Goal: Contribute content

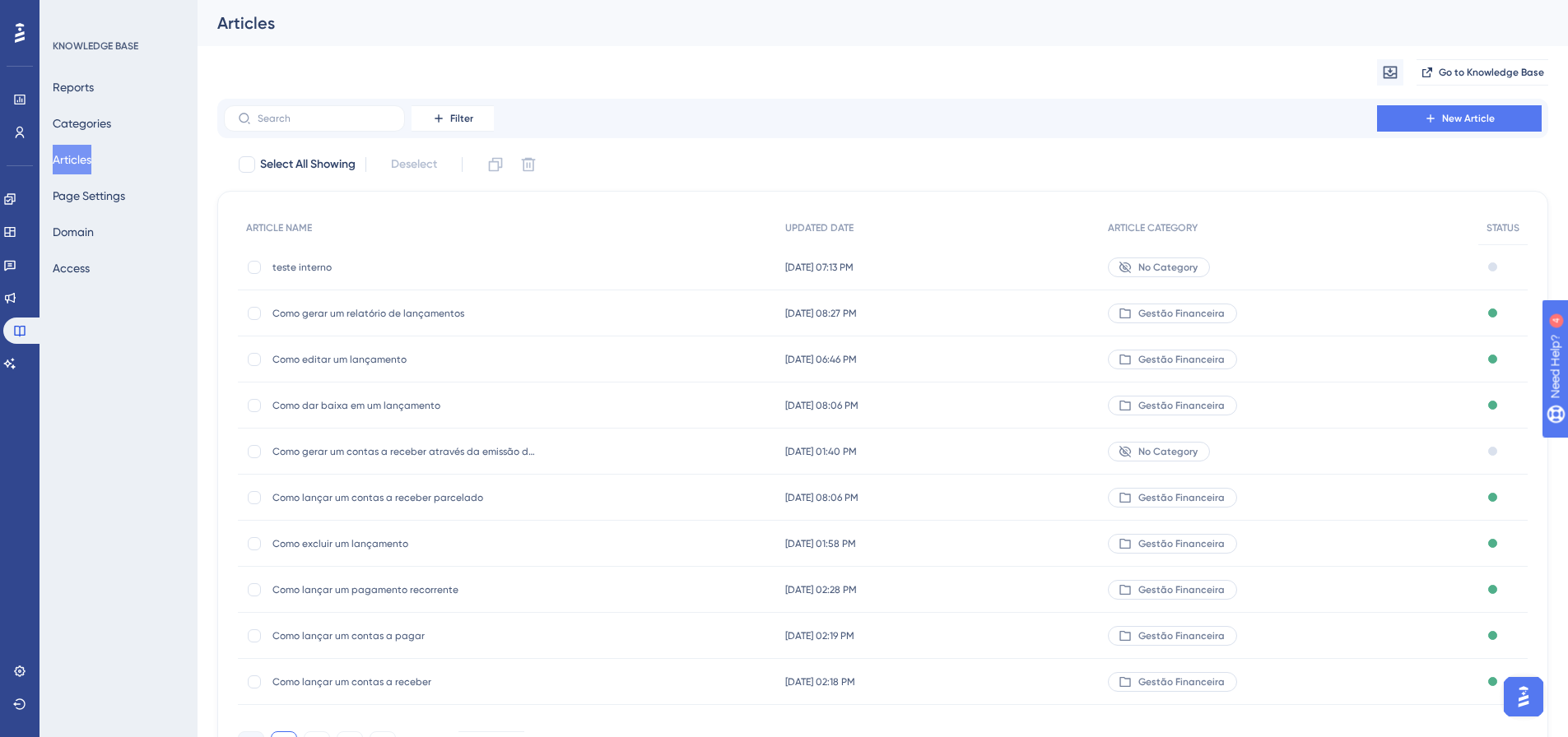
scroll to position [82, 0]
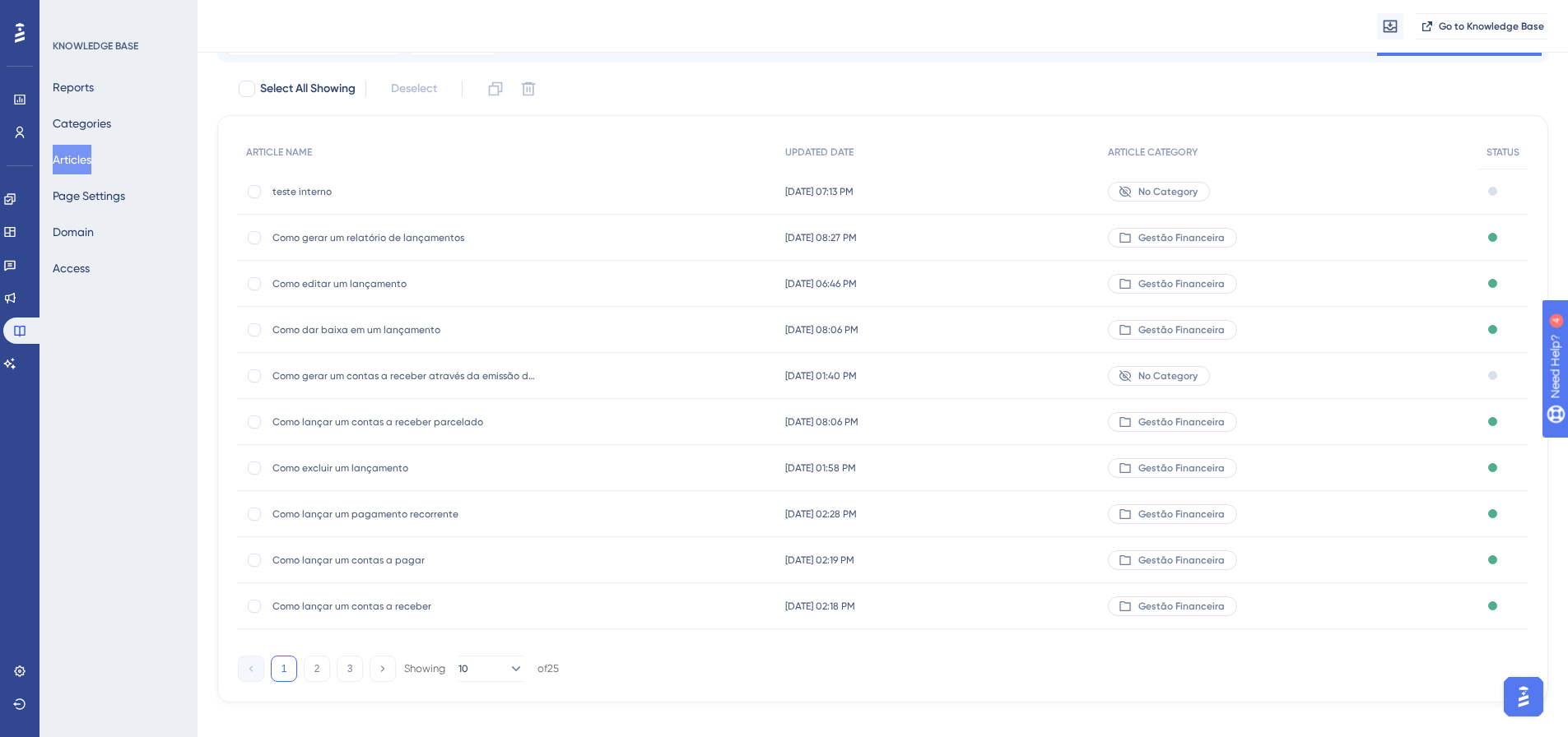
click at [851, 380] on span "[DATE] 01:40 PM" at bounding box center [820, 376] width 71 height 13
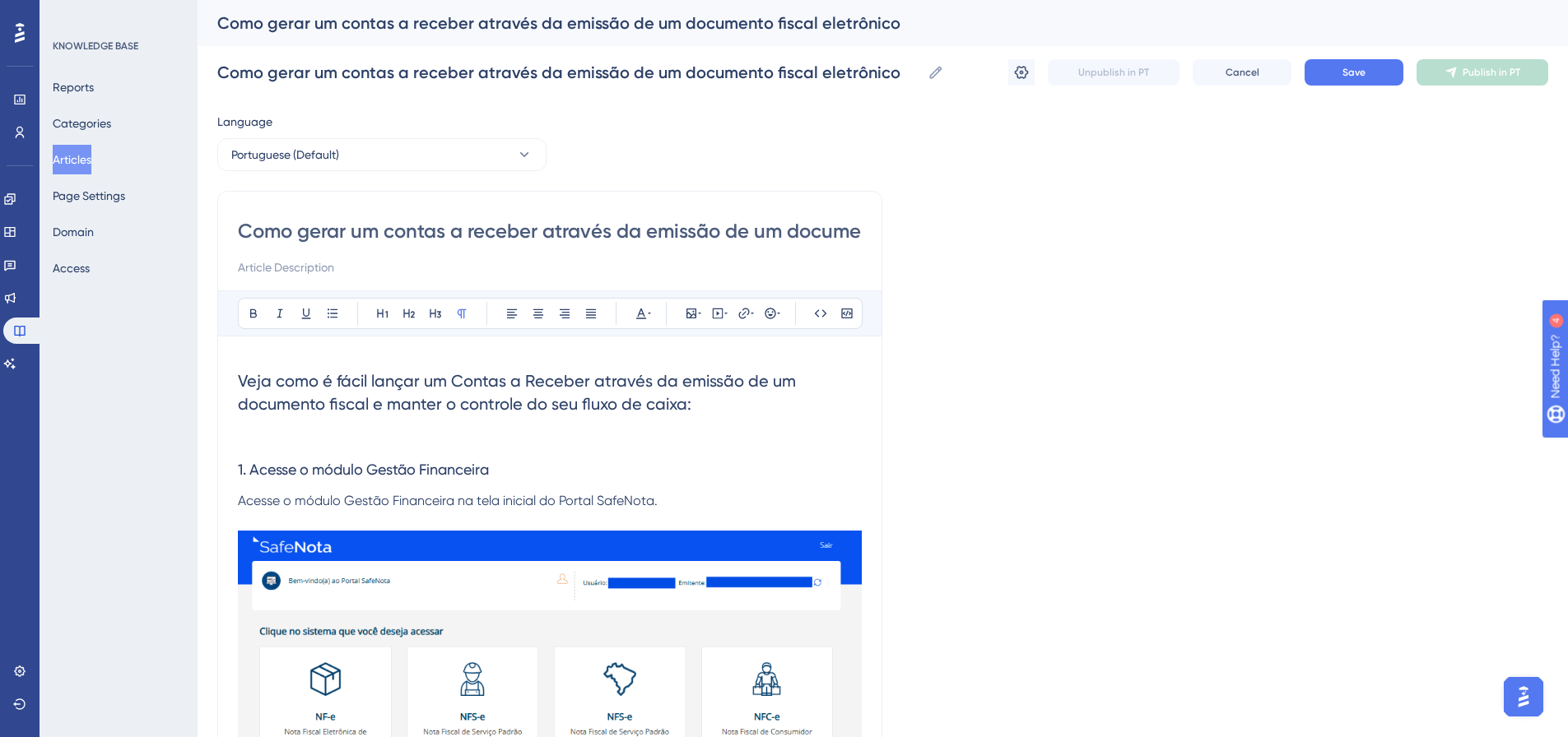
click at [713, 24] on div "Como gerar um contas a receber através da emissão de um documento fiscal eletrô…" at bounding box center [862, 23] width 1289 height 23
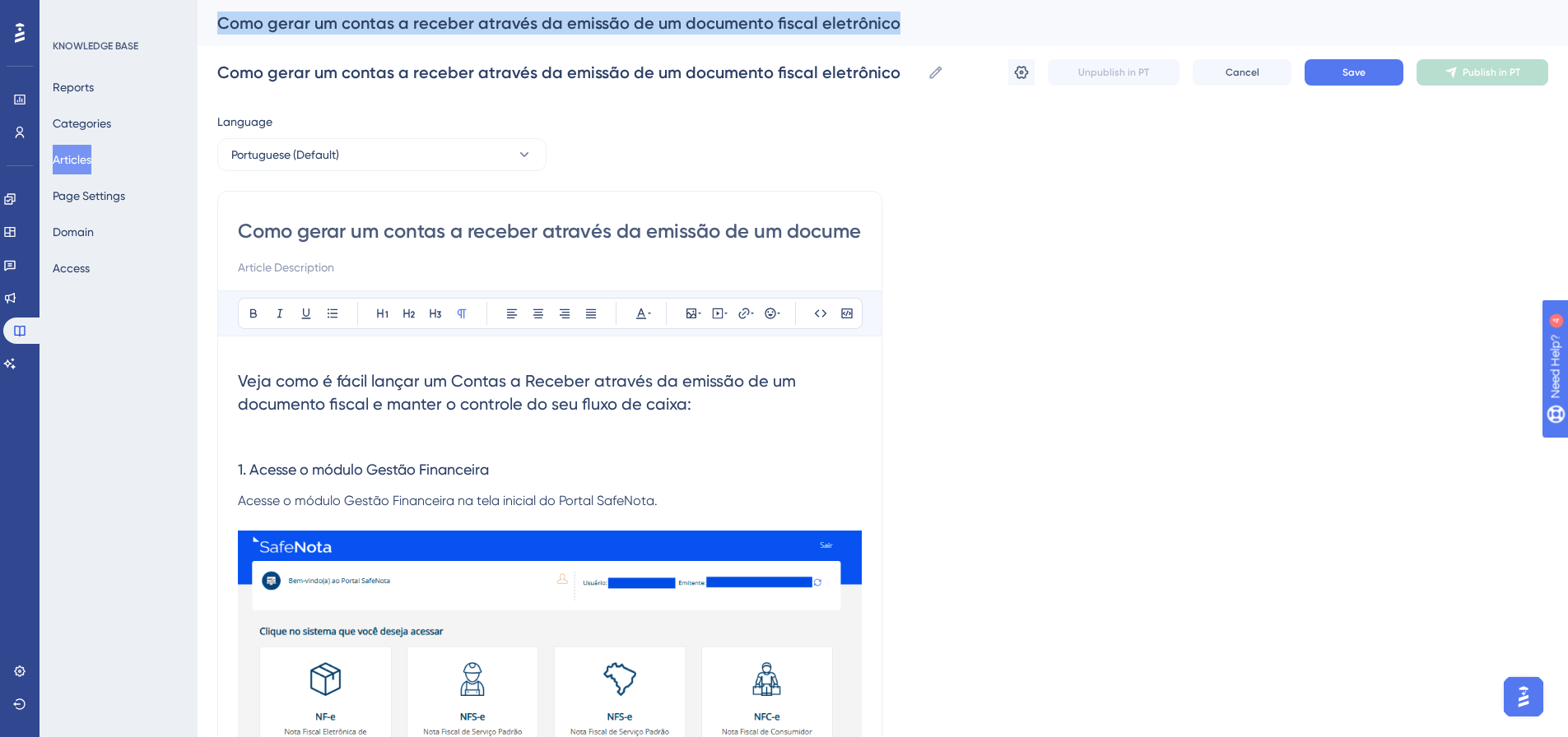
click at [713, 24] on div "Como gerar um contas a receber através da emissão de um documento fiscal eletrô…" at bounding box center [862, 23] width 1289 height 23
copy div "Como gerar um contas a receber através da emissão de um documento fiscal eletrô…"
click at [65, 153] on button "Articles" at bounding box center [72, 159] width 39 height 29
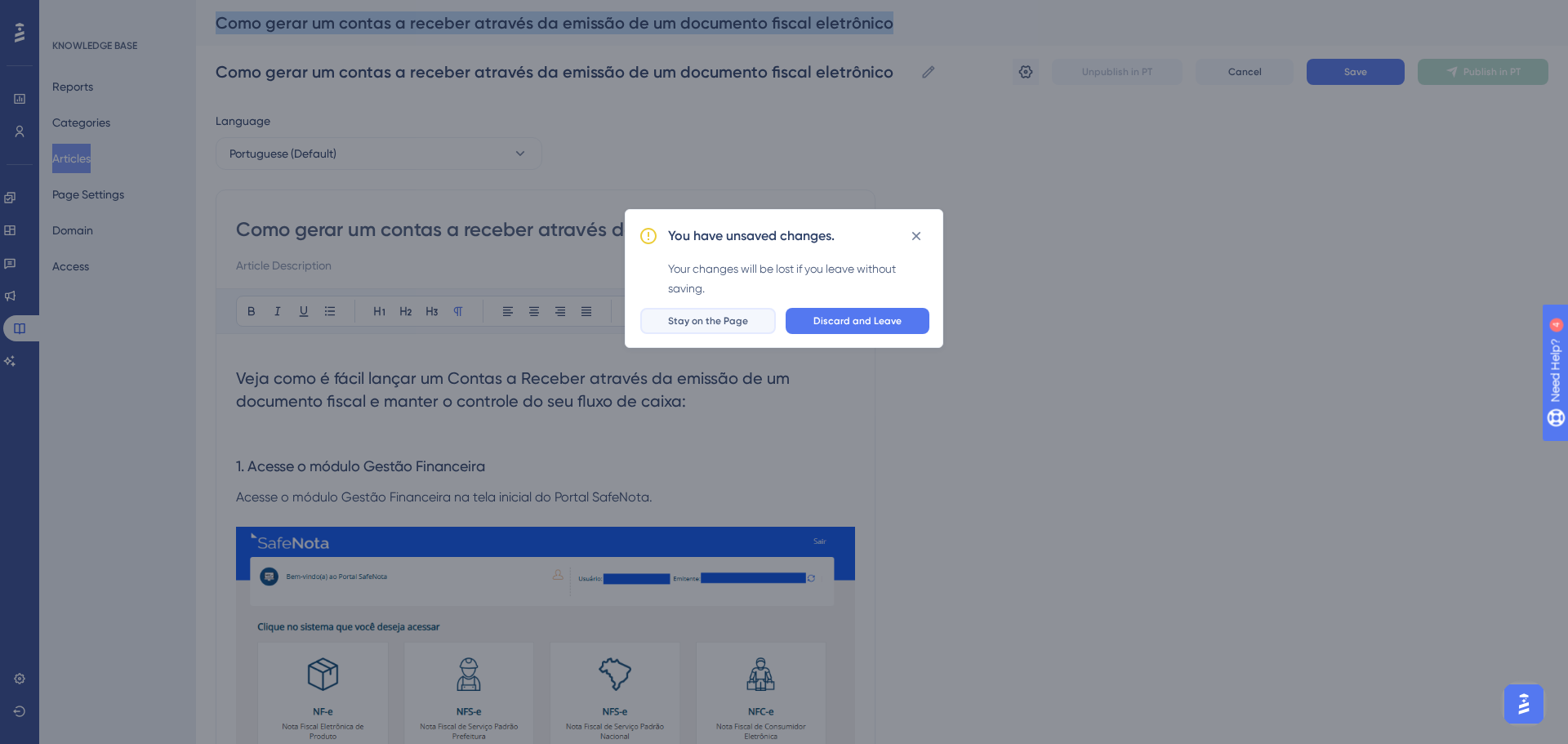
click at [727, 325] on span "Stay on the Page" at bounding box center [708, 321] width 80 height 13
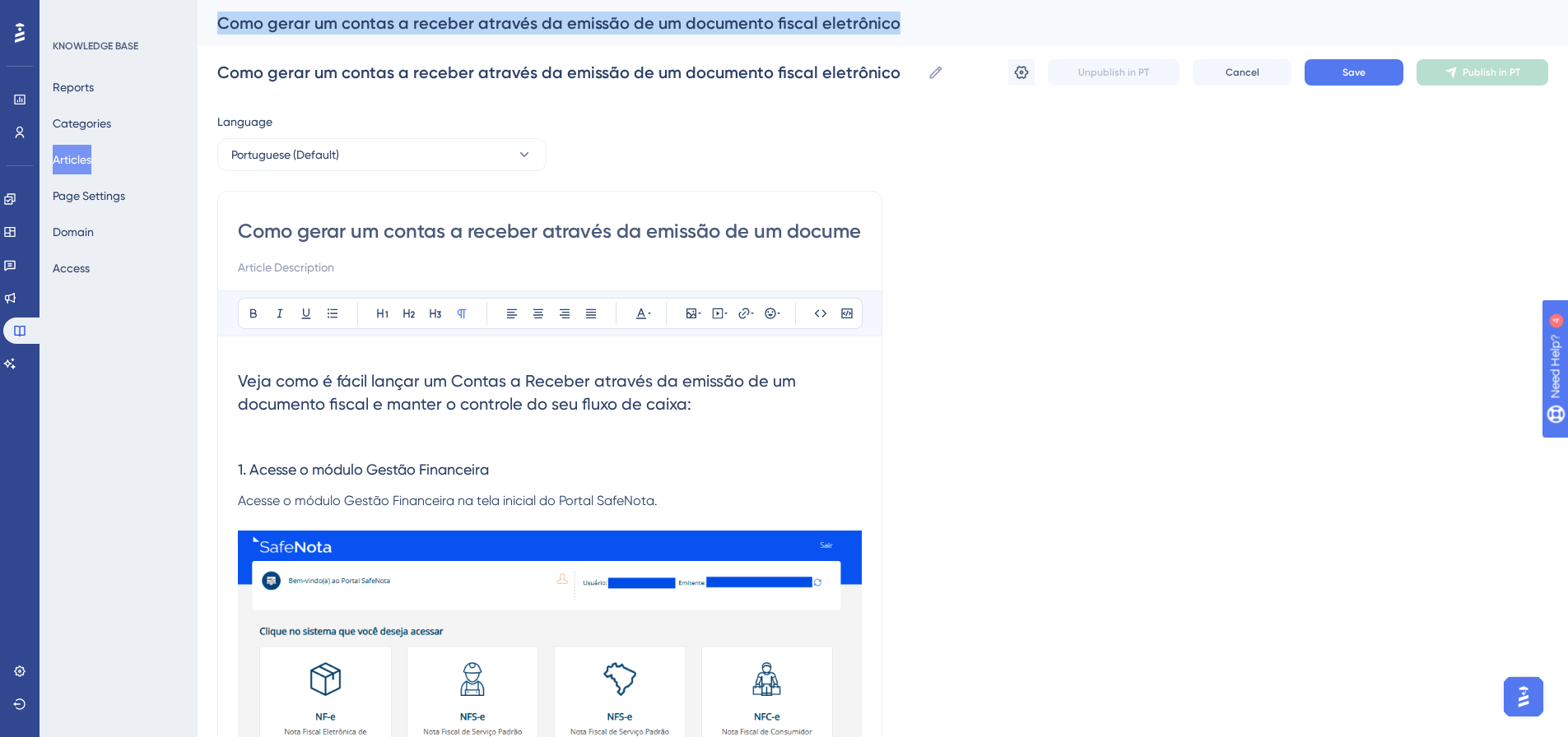
click at [89, 153] on button "Articles" at bounding box center [72, 159] width 39 height 29
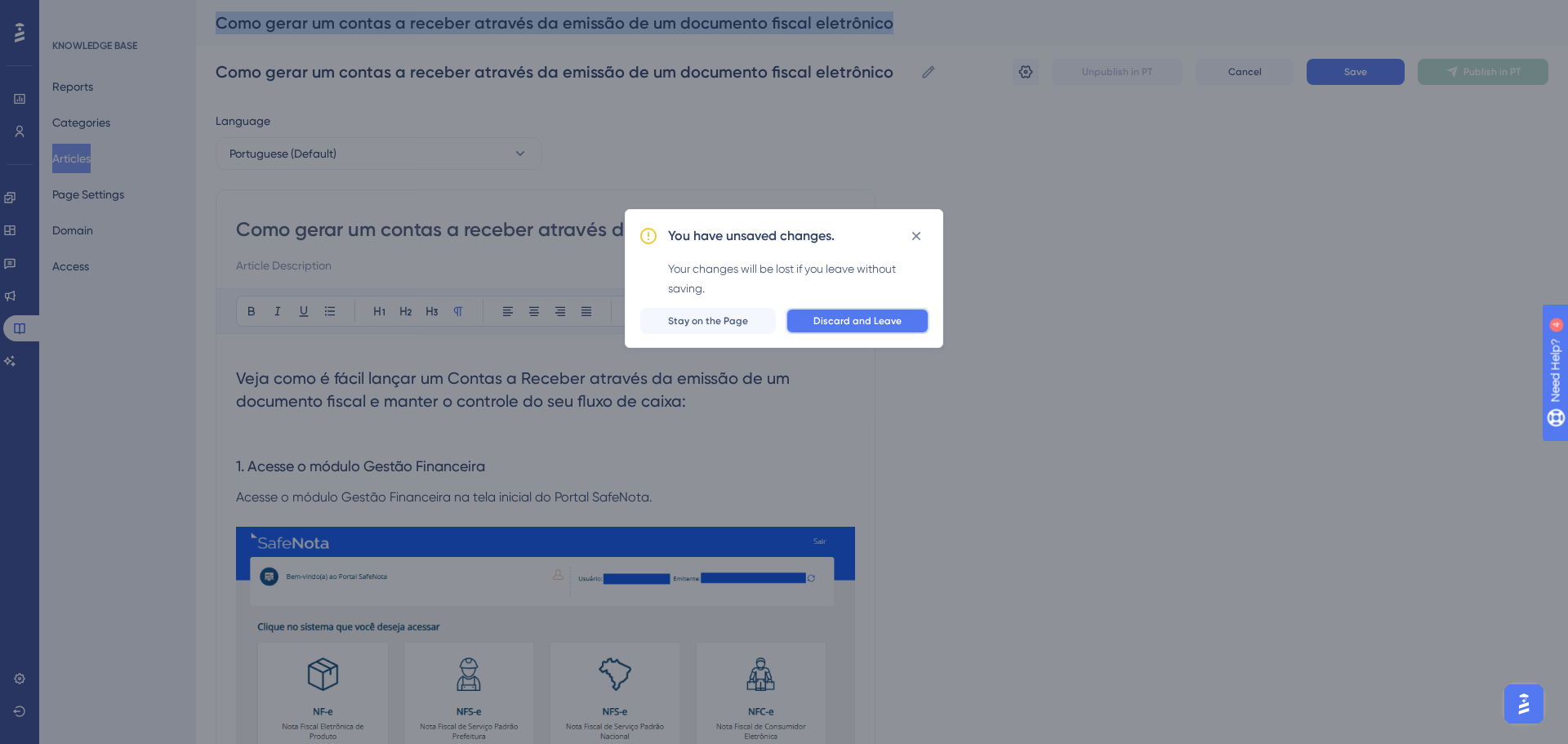
click at [881, 314] on span "Discard and Leave" at bounding box center [857, 321] width 88 height 13
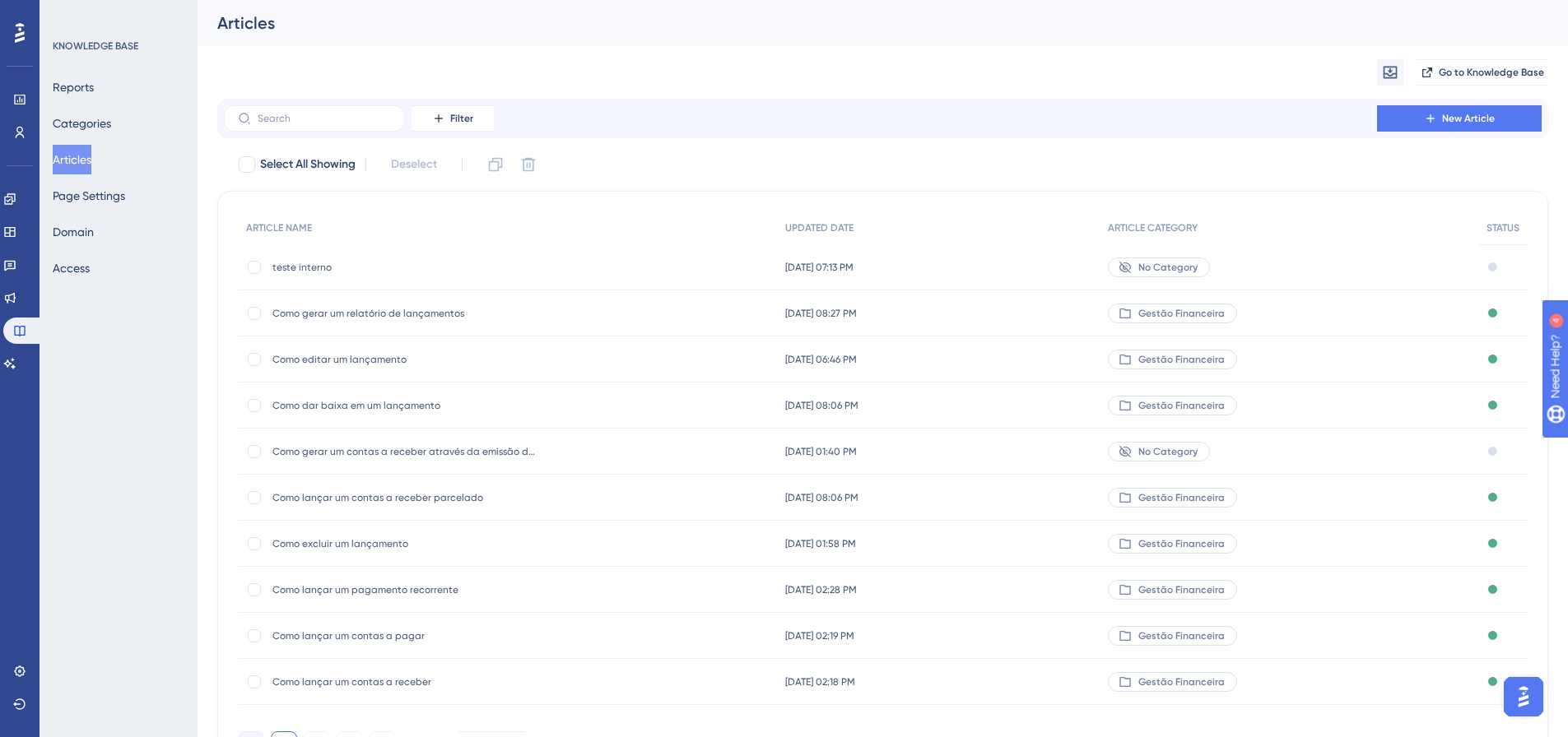
click at [1197, 451] on span "No Category" at bounding box center [1168, 452] width 60 height 13
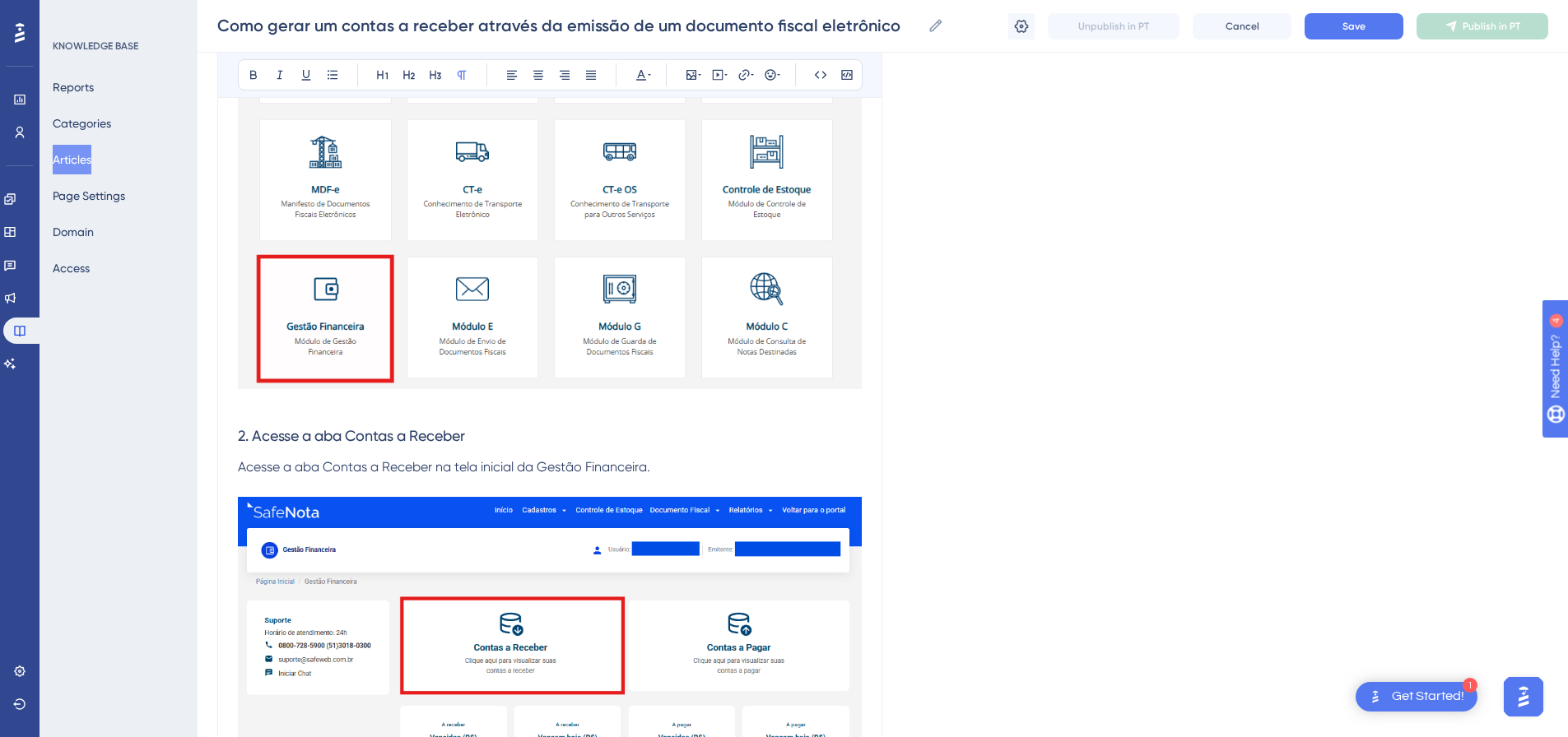
scroll to position [1095, 0]
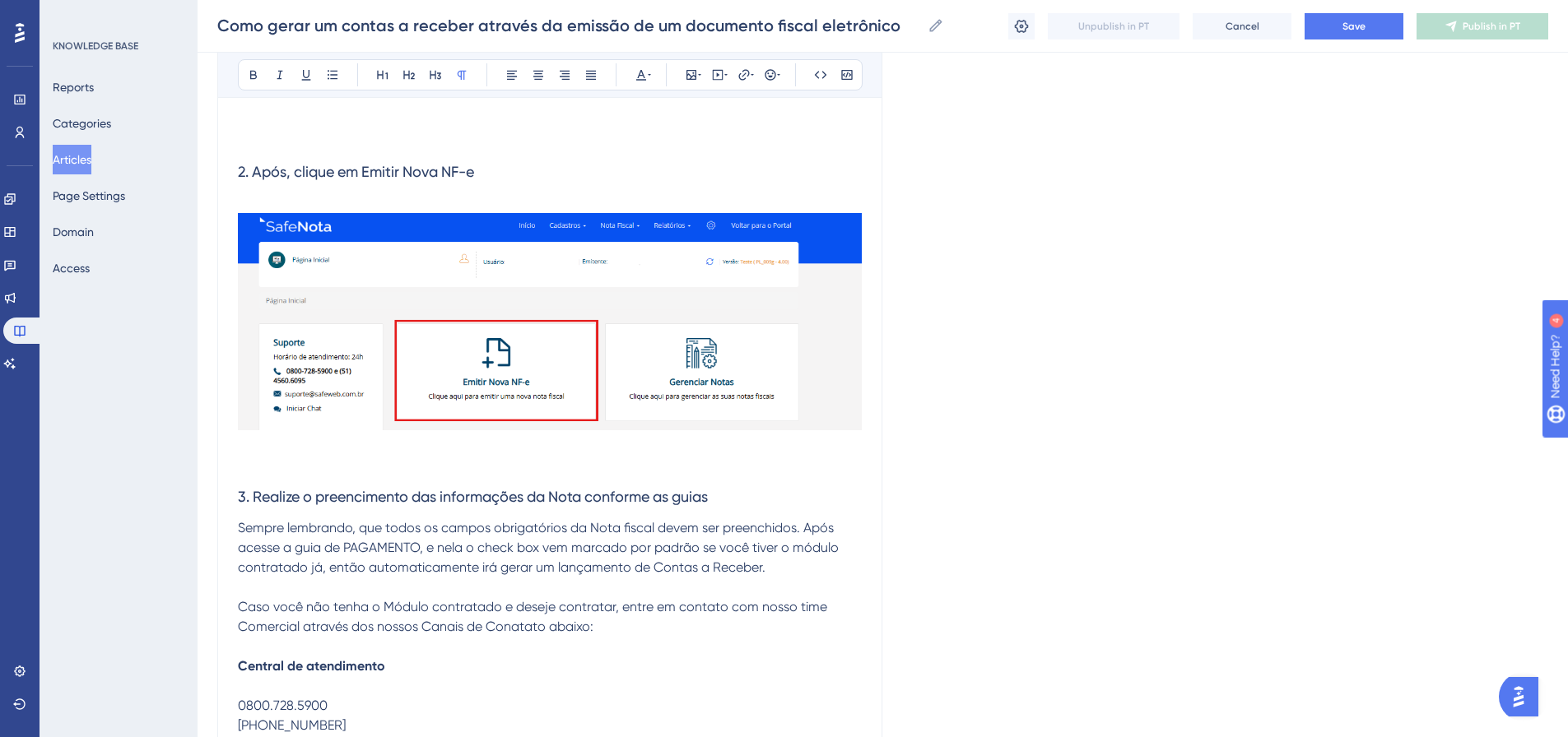
scroll to position [514, 0]
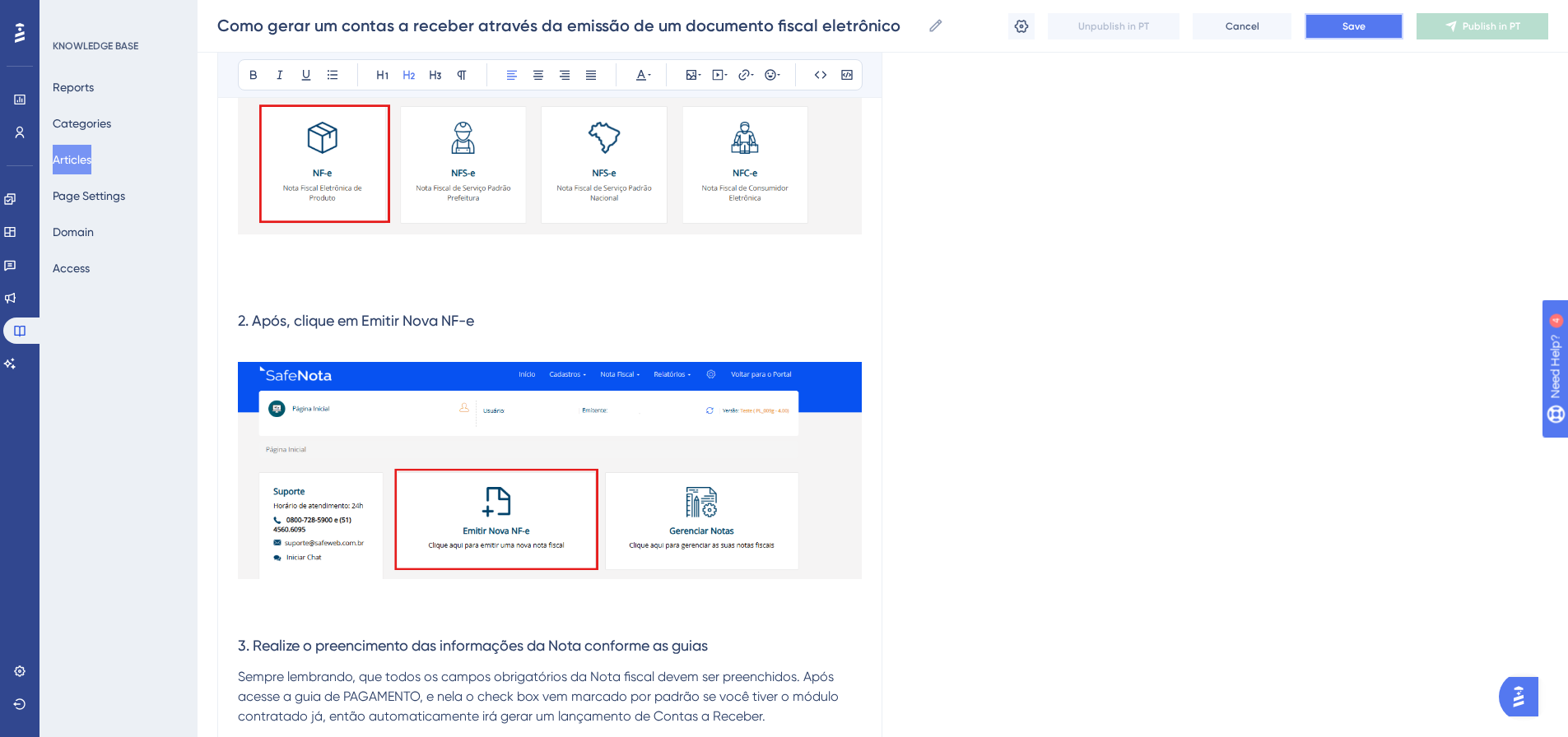
click at [1386, 24] on button "Save" at bounding box center [1354, 26] width 99 height 26
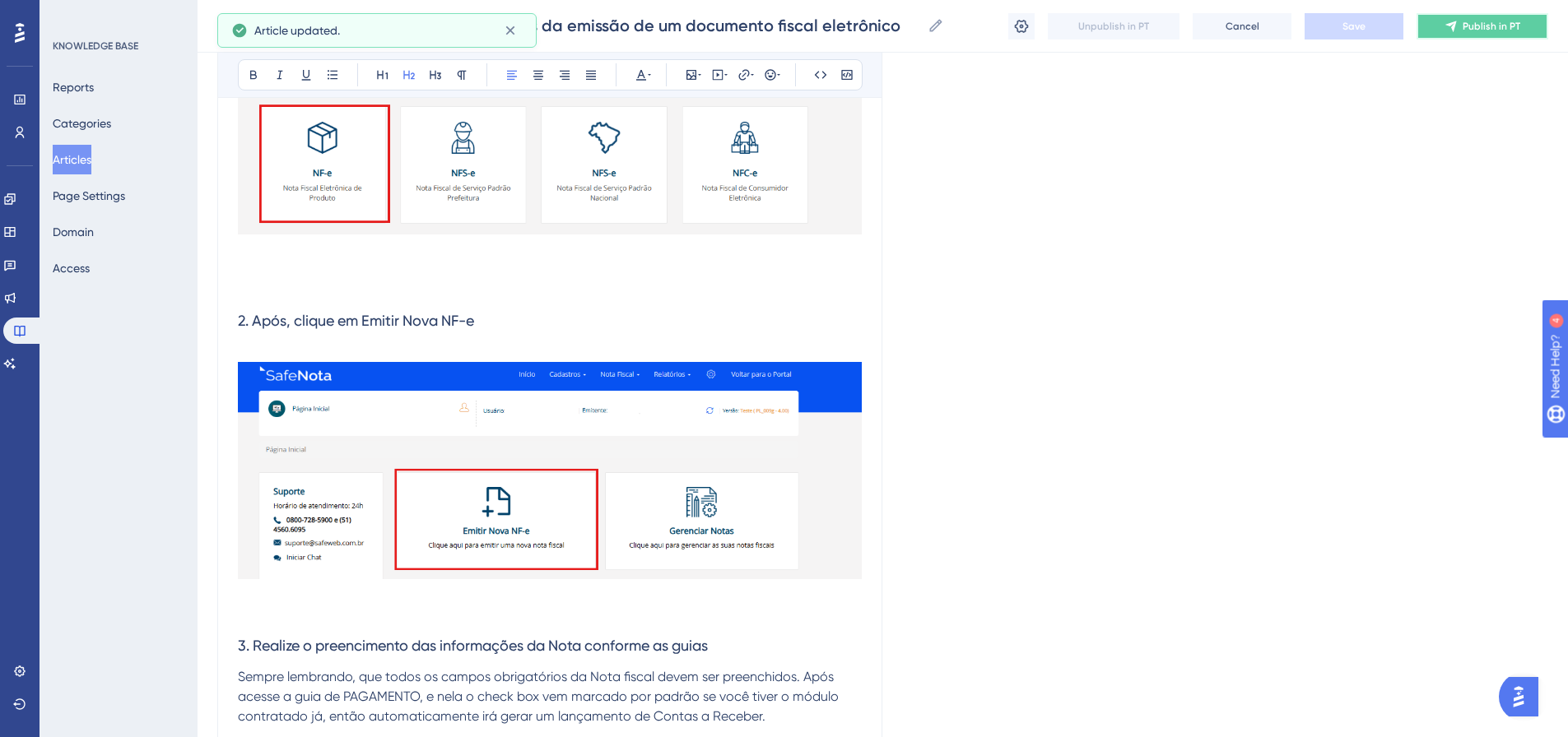
click at [1484, 29] on span "Publish in PT" at bounding box center [1491, 27] width 58 height 13
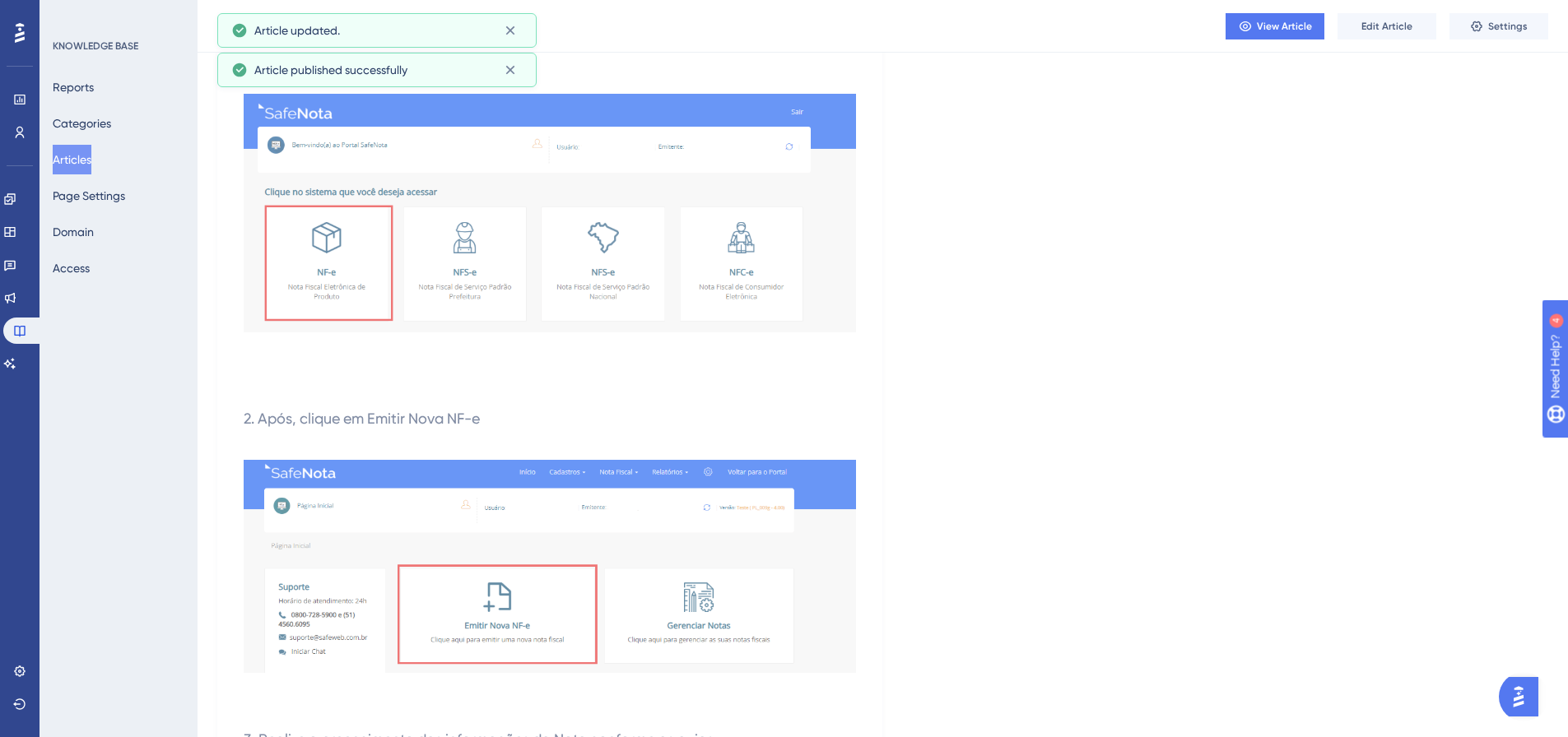
scroll to position [267, 0]
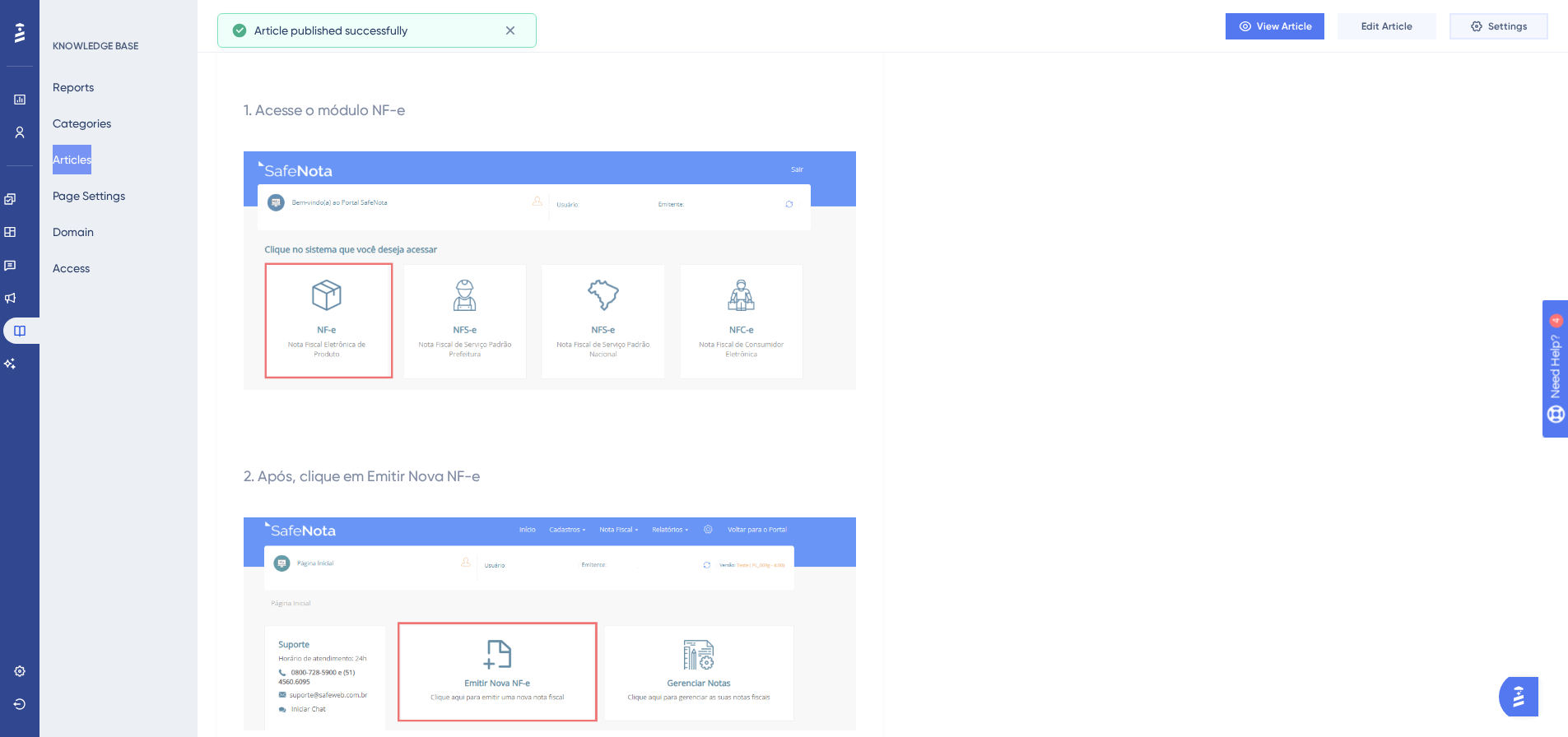
click at [1483, 24] on icon at bounding box center [1477, 27] width 13 height 13
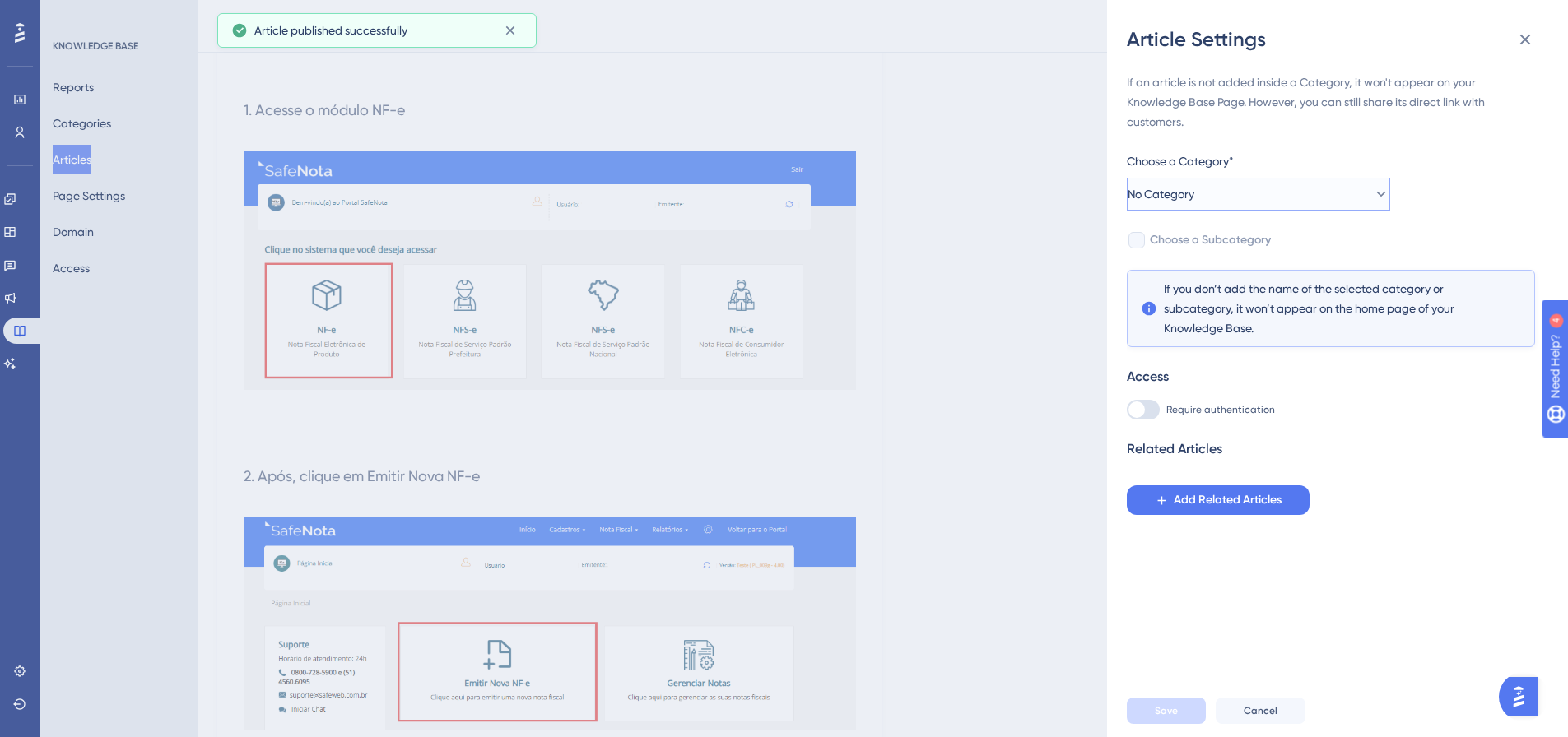
click at [1220, 195] on button "No Category" at bounding box center [1258, 194] width 264 height 33
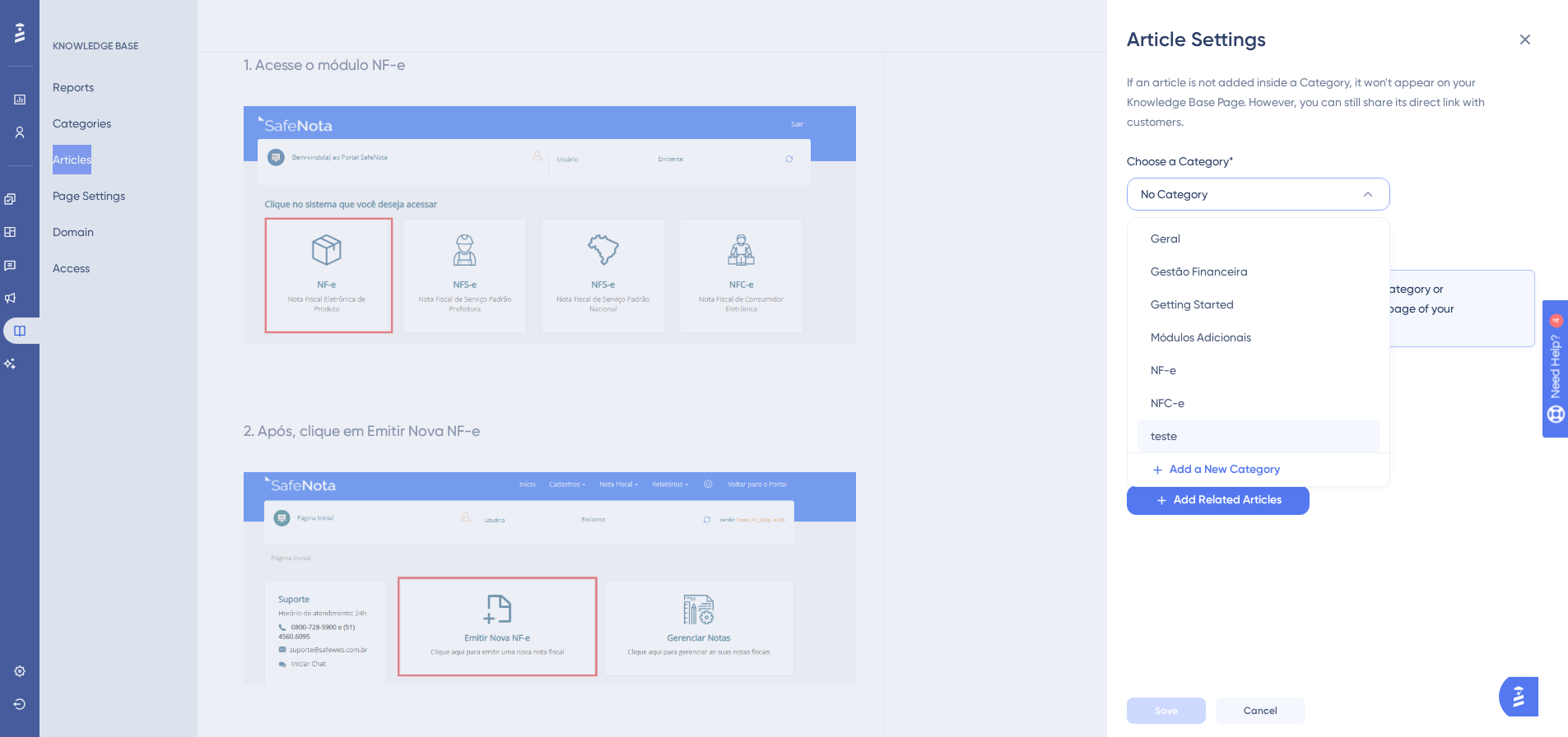
scroll to position [349, 0]
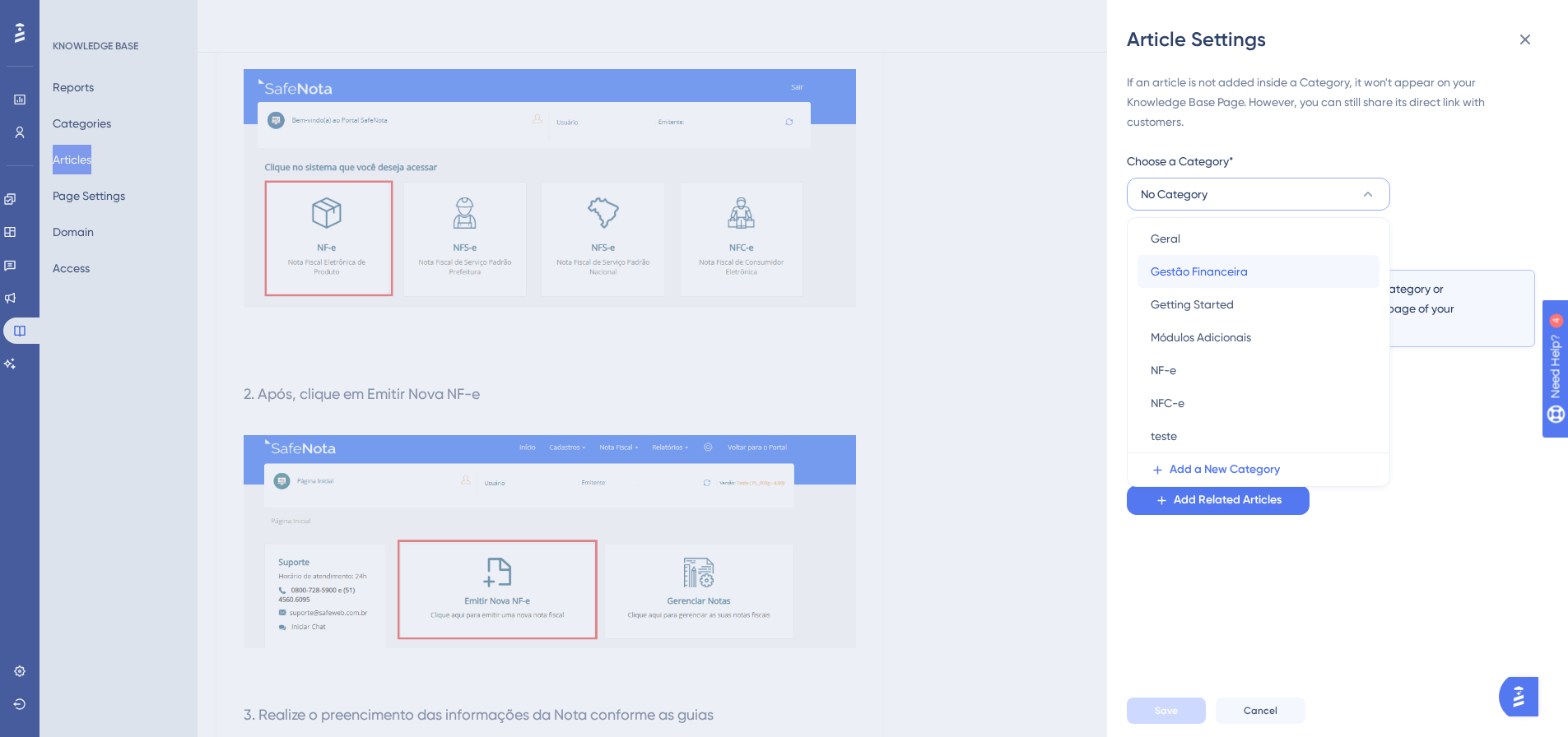
click at [1216, 279] on span "Gestão Financeira" at bounding box center [1200, 272] width 97 height 20
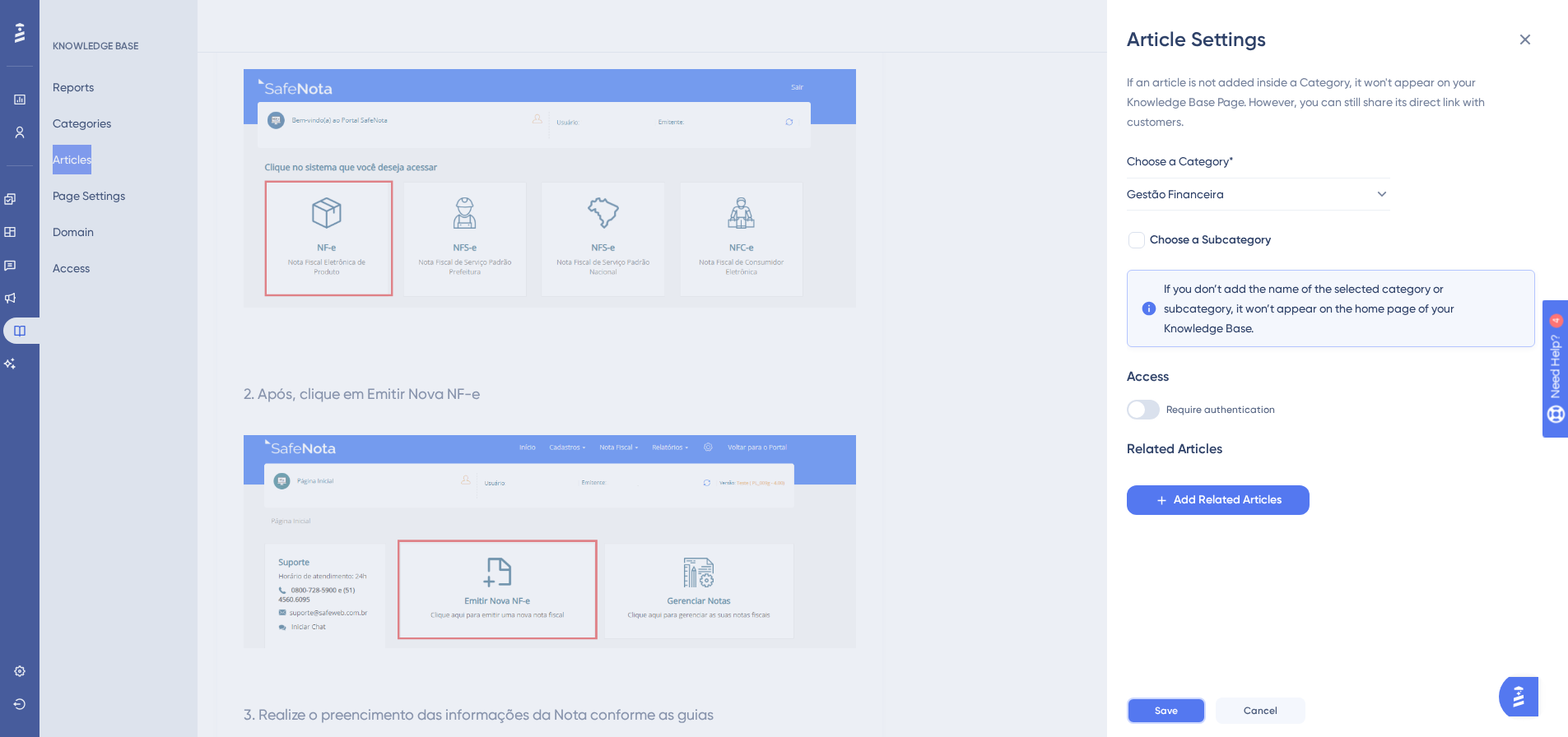
click at [1160, 718] on span "Save" at bounding box center [1165, 711] width 23 height 13
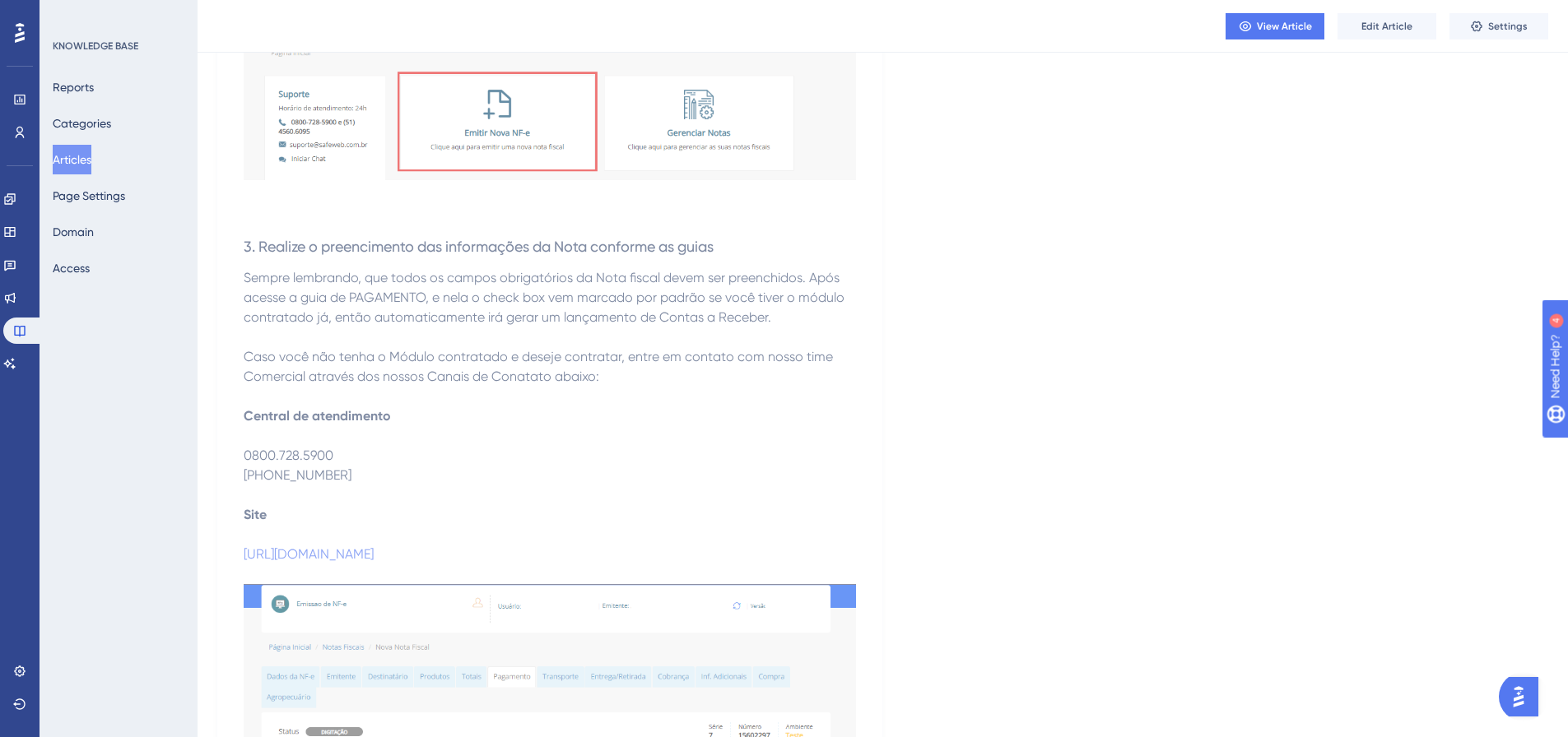
scroll to position [662, 0]
